Goal: Task Accomplishment & Management: Use online tool/utility

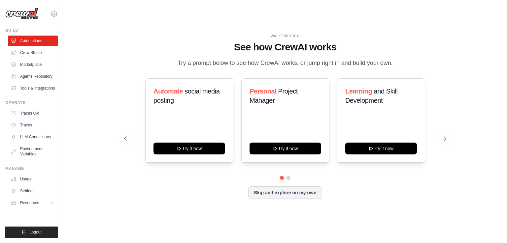
click at [303, 194] on button "Skip and explore on my own" at bounding box center [285, 193] width 74 height 13
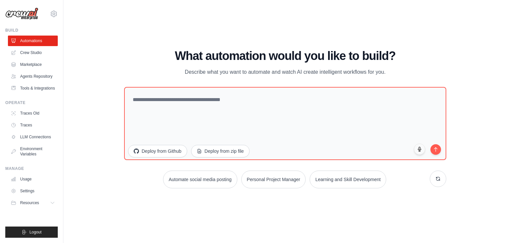
click at [52, 15] on icon at bounding box center [54, 14] width 8 height 8
click at [53, 15] on icon at bounding box center [54, 14] width 2 height 2
click at [38, 79] on link "Agents Repository" at bounding box center [33, 76] width 50 height 11
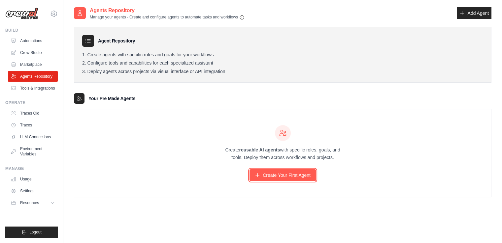
click at [268, 173] on link "Create Your First Agent" at bounding box center [282, 176] width 66 height 12
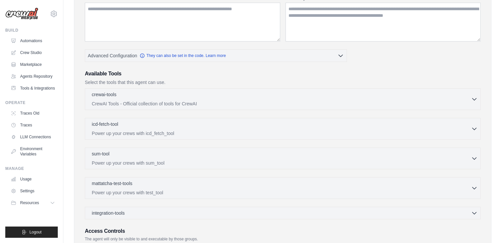
scroll to position [93, 0]
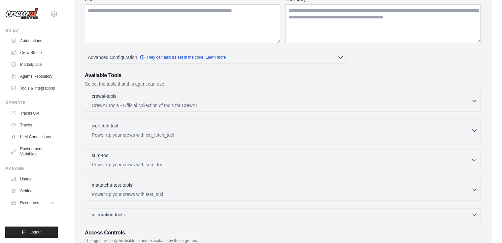
click at [42, 89] on link "Tools & Integrations" at bounding box center [33, 88] width 50 height 11
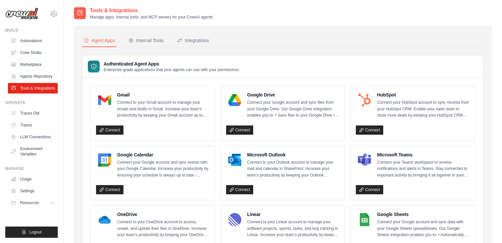
click at [37, 137] on link "LLM Connections" at bounding box center [33, 137] width 50 height 11
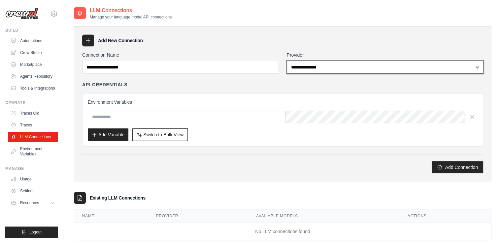
click at [387, 66] on select "**********" at bounding box center [385, 67] width 197 height 13
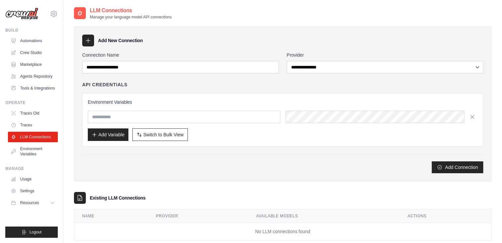
click at [350, 45] on div "Add New Connection" at bounding box center [282, 41] width 401 height 12
click at [34, 86] on link "Tools & Integrations" at bounding box center [33, 88] width 50 height 11
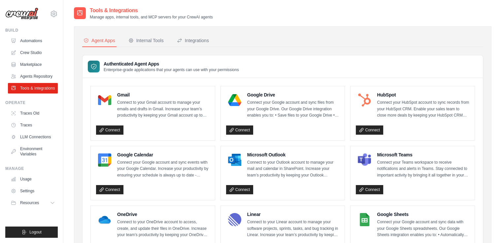
click at [30, 41] on link "Automations" at bounding box center [33, 41] width 50 height 11
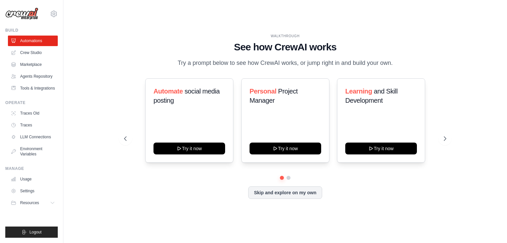
click at [126, 138] on icon at bounding box center [125, 139] width 7 height 7
click at [304, 196] on button "Skip and explore on my own" at bounding box center [285, 193] width 74 height 13
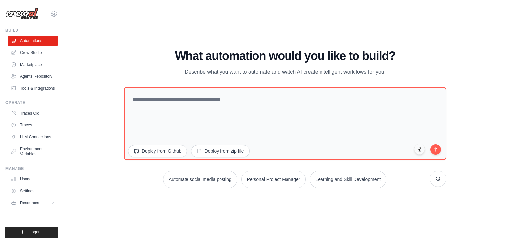
click at [434, 151] on button "submit" at bounding box center [435, 149] width 11 height 11
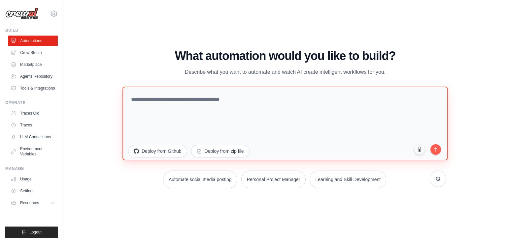
click at [313, 129] on textarea at bounding box center [284, 124] width 325 height 74
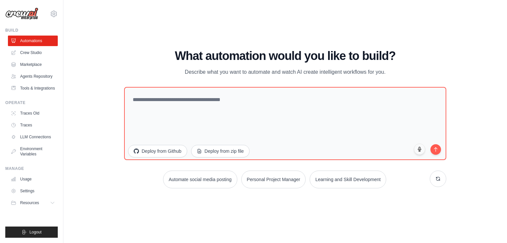
click at [435, 180] on button at bounding box center [437, 179] width 16 height 16
click at [33, 54] on link "Crew Studio" at bounding box center [33, 52] width 50 height 11
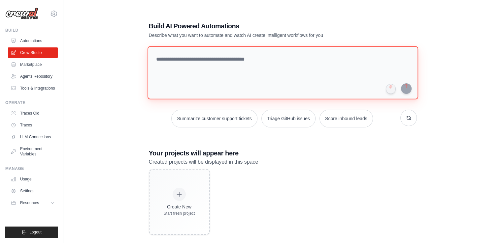
click at [231, 60] on textarea at bounding box center [282, 72] width 270 height 53
